Goal: Find specific page/section: Find specific page/section

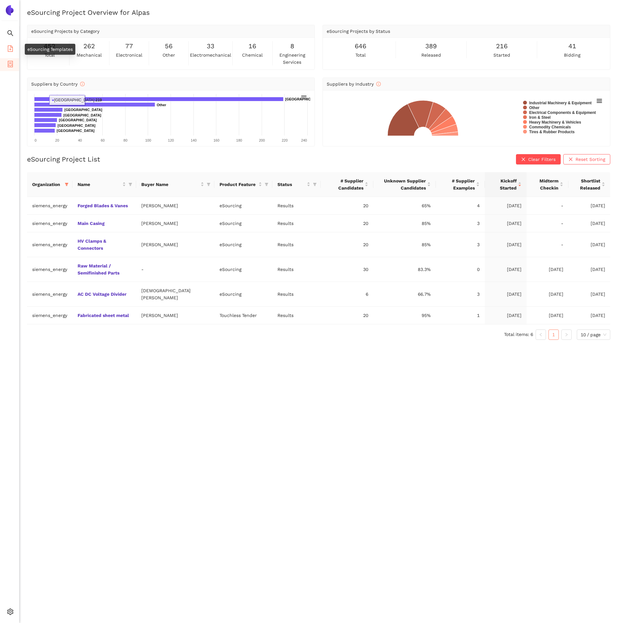
click at [10, 50] on icon "file-add" at bounding box center [10, 48] width 6 height 6
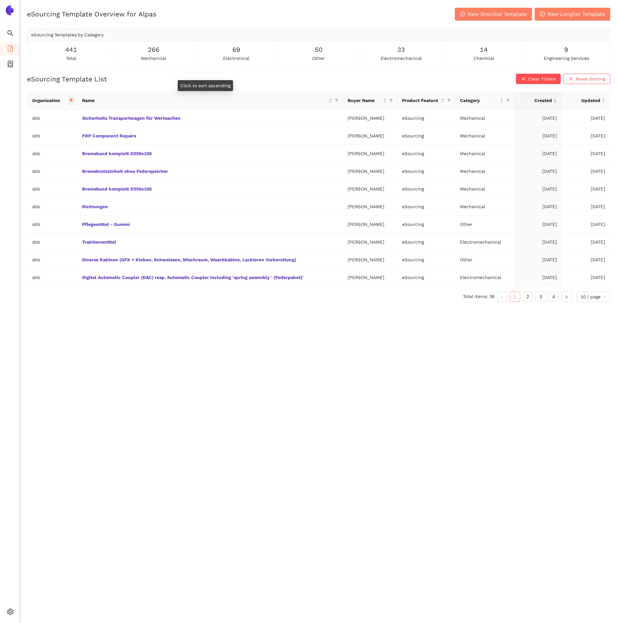
click at [71, 99] on icon "filter" at bounding box center [71, 101] width 4 height 4
click at [26, 211] on span "Reset" at bounding box center [21, 213] width 12 height 7
checkbox input "false"
click at [38, 108] on div at bounding box center [45, 115] width 71 height 16
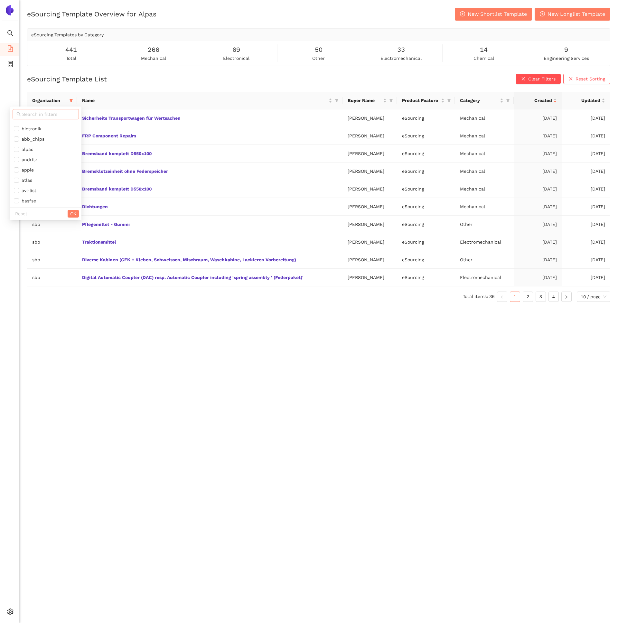
click at [40, 111] on input "text" at bounding box center [48, 114] width 53 height 7
type input "zei"
click at [45, 127] on span "zeiss" at bounding box center [42, 128] width 56 height 7
checkbox input "true"
click at [63, 138] on span "OK" at bounding box center [65, 141] width 6 height 7
